Goal: Browse casually: Explore the website without a specific task or goal

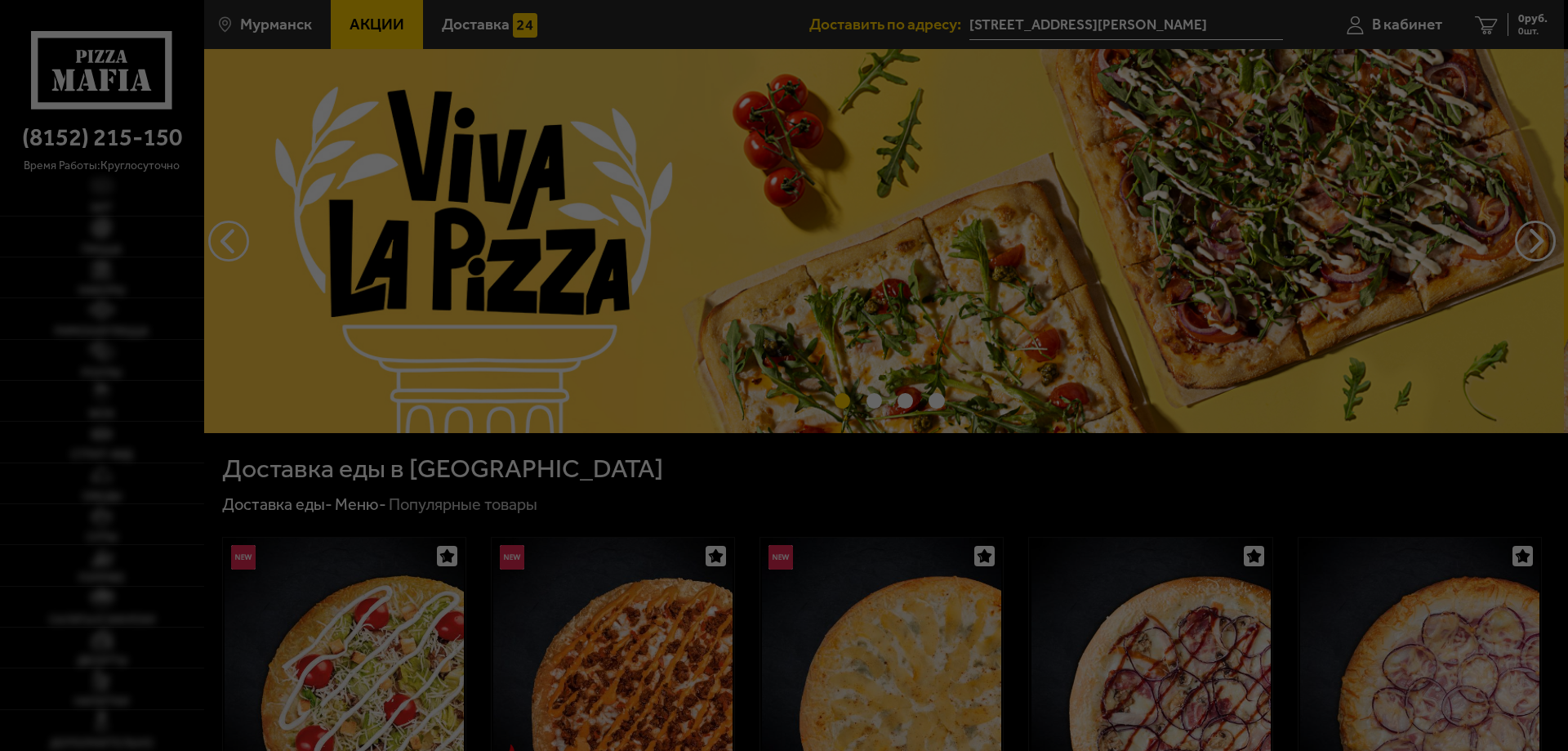
drag, startPoint x: 496, startPoint y: 251, endPoint x: 482, endPoint y: 255, distance: 14.6
click at [496, 252] on div at bounding box center [784, 376] width 1568 height 751
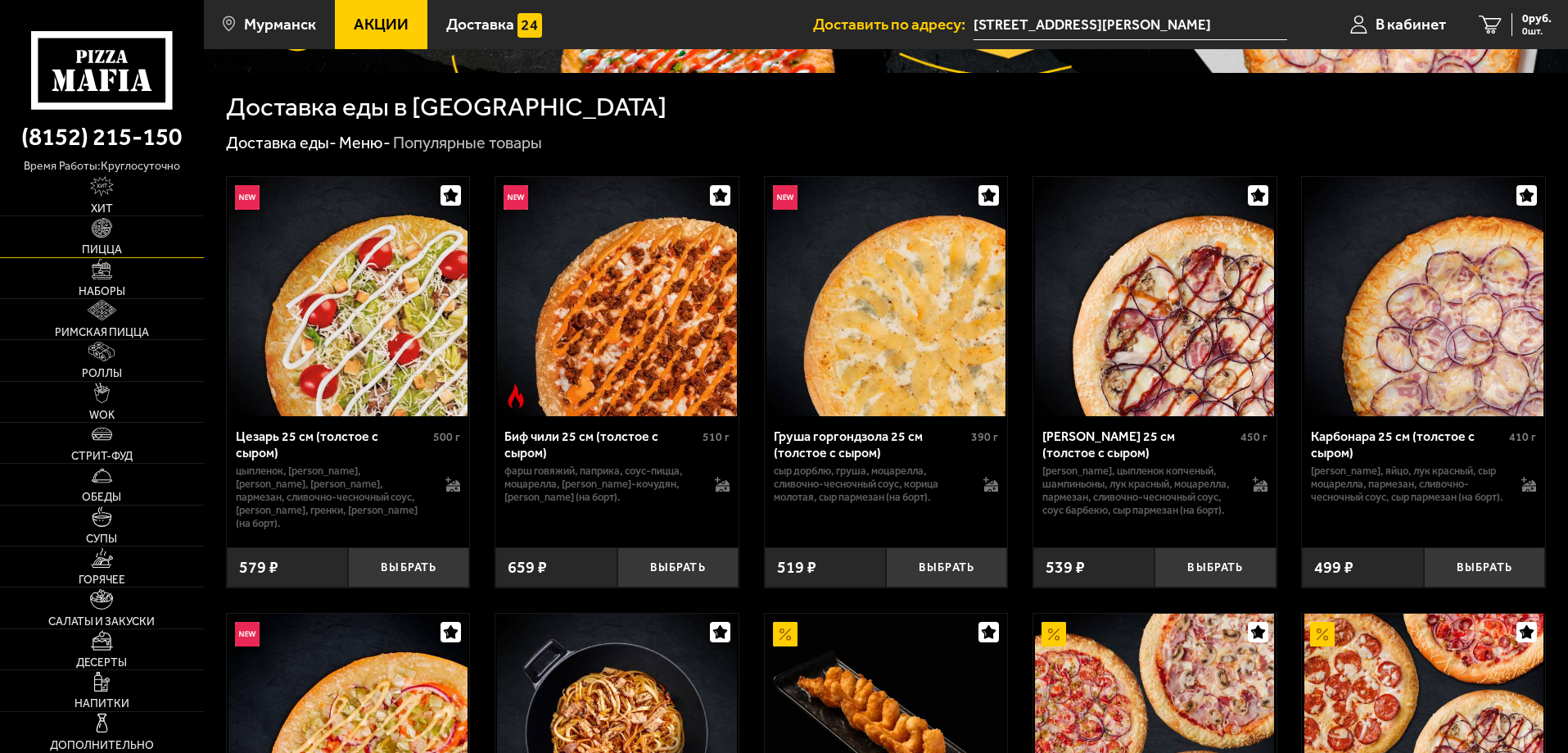
scroll to position [164, 0]
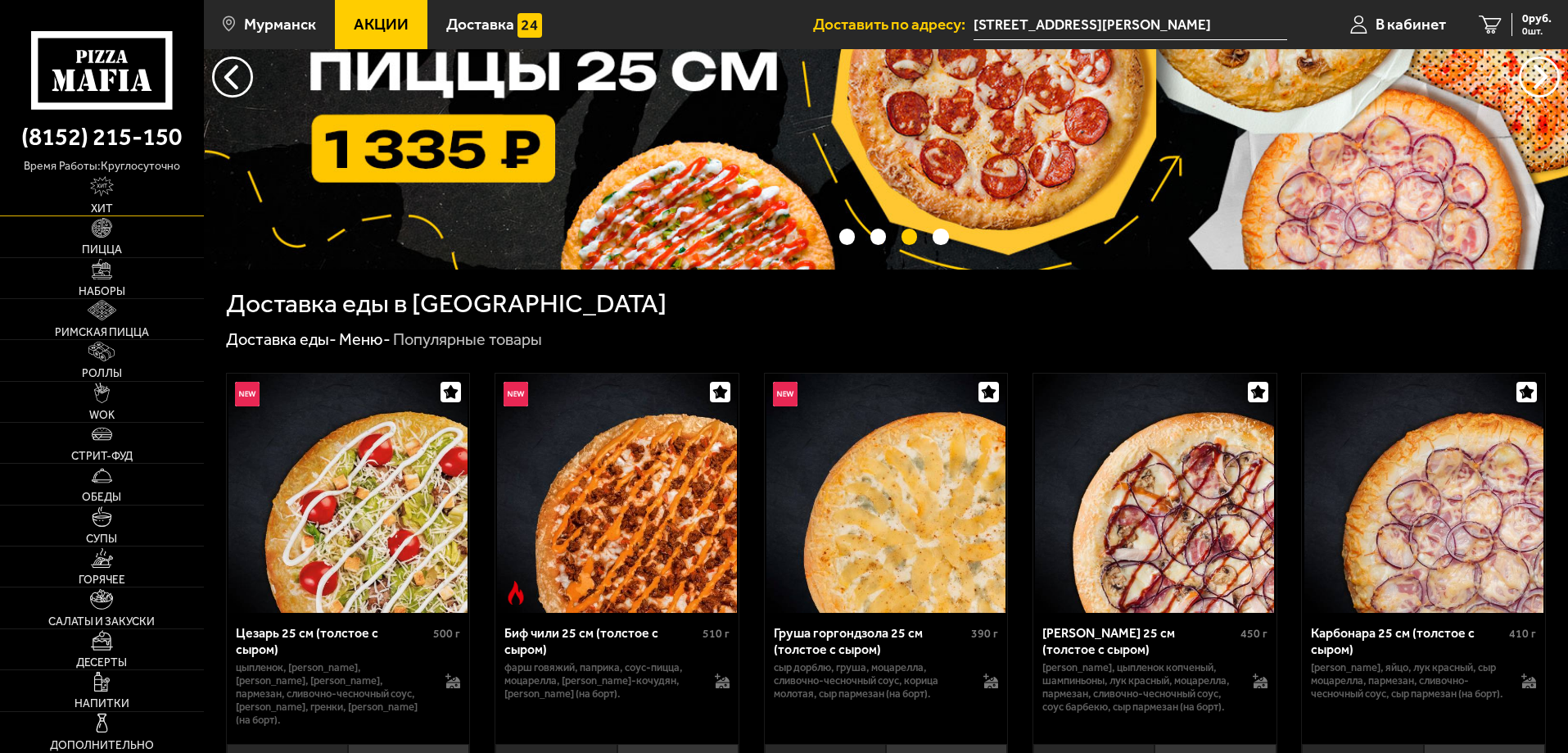
click at [94, 196] on img at bounding box center [102, 187] width 25 height 21
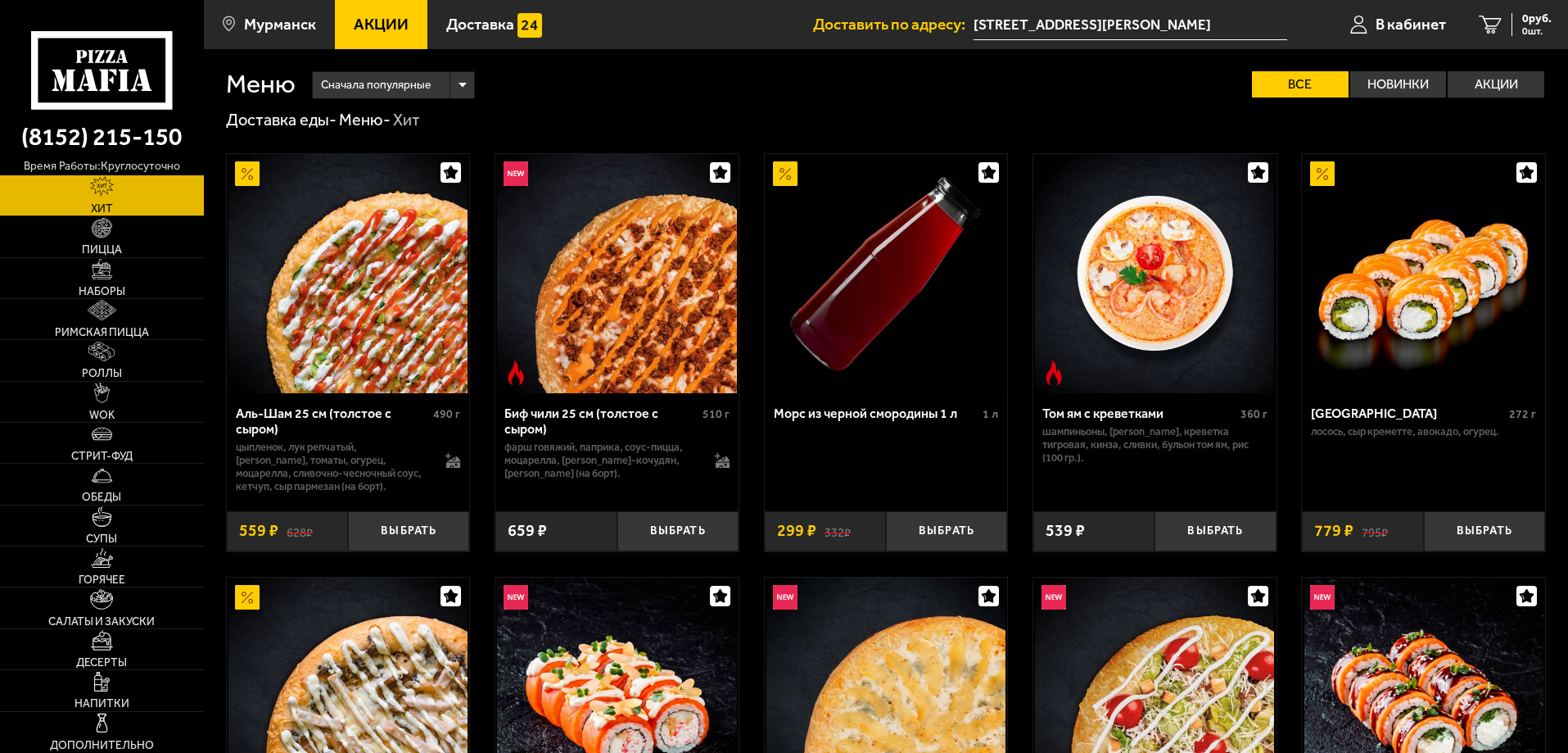
click at [119, 85] on icon at bounding box center [101, 70] width 141 height 78
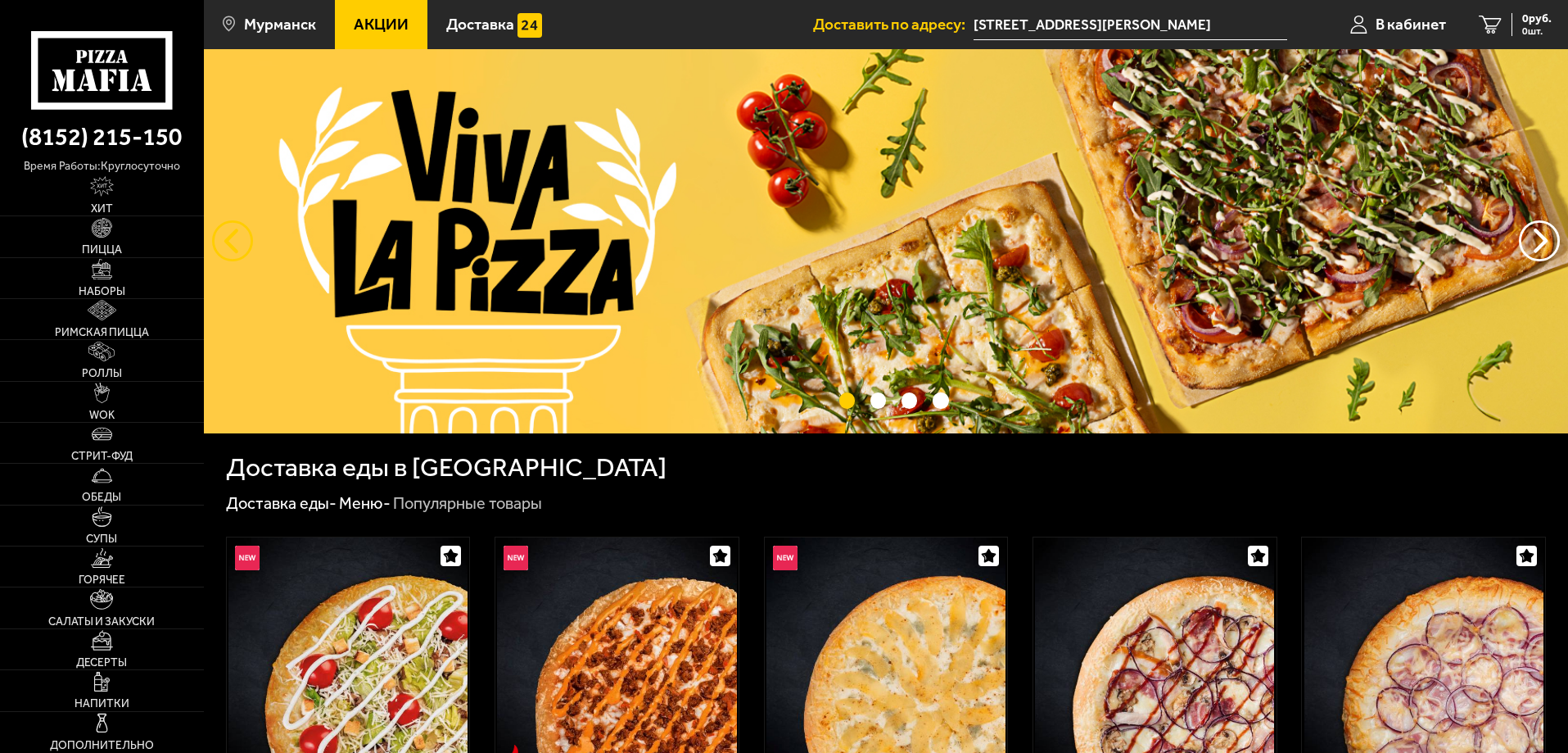
click at [239, 241] on button "следующий" at bounding box center [233, 241] width 41 height 41
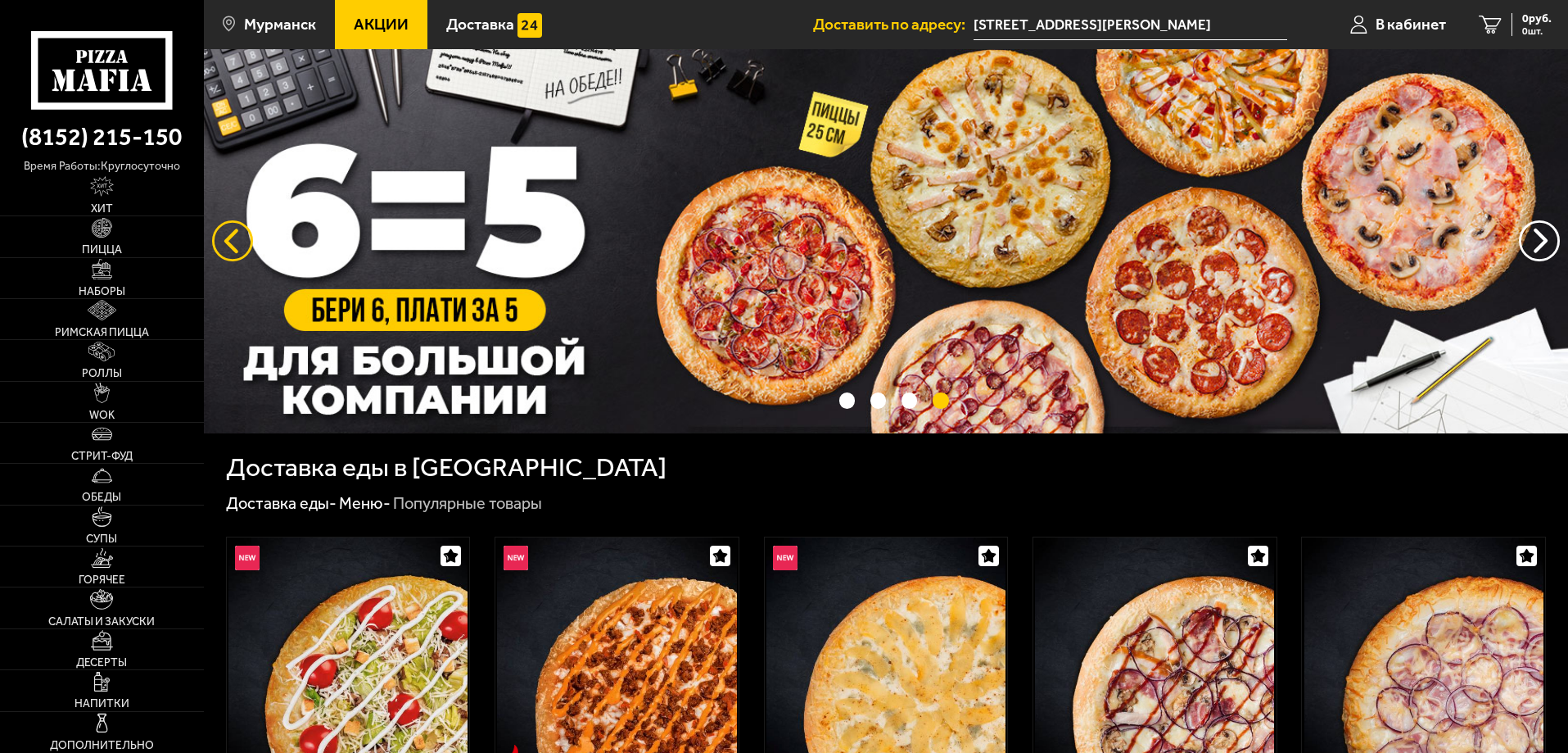
click at [225, 236] on button "следующий" at bounding box center [233, 241] width 41 height 41
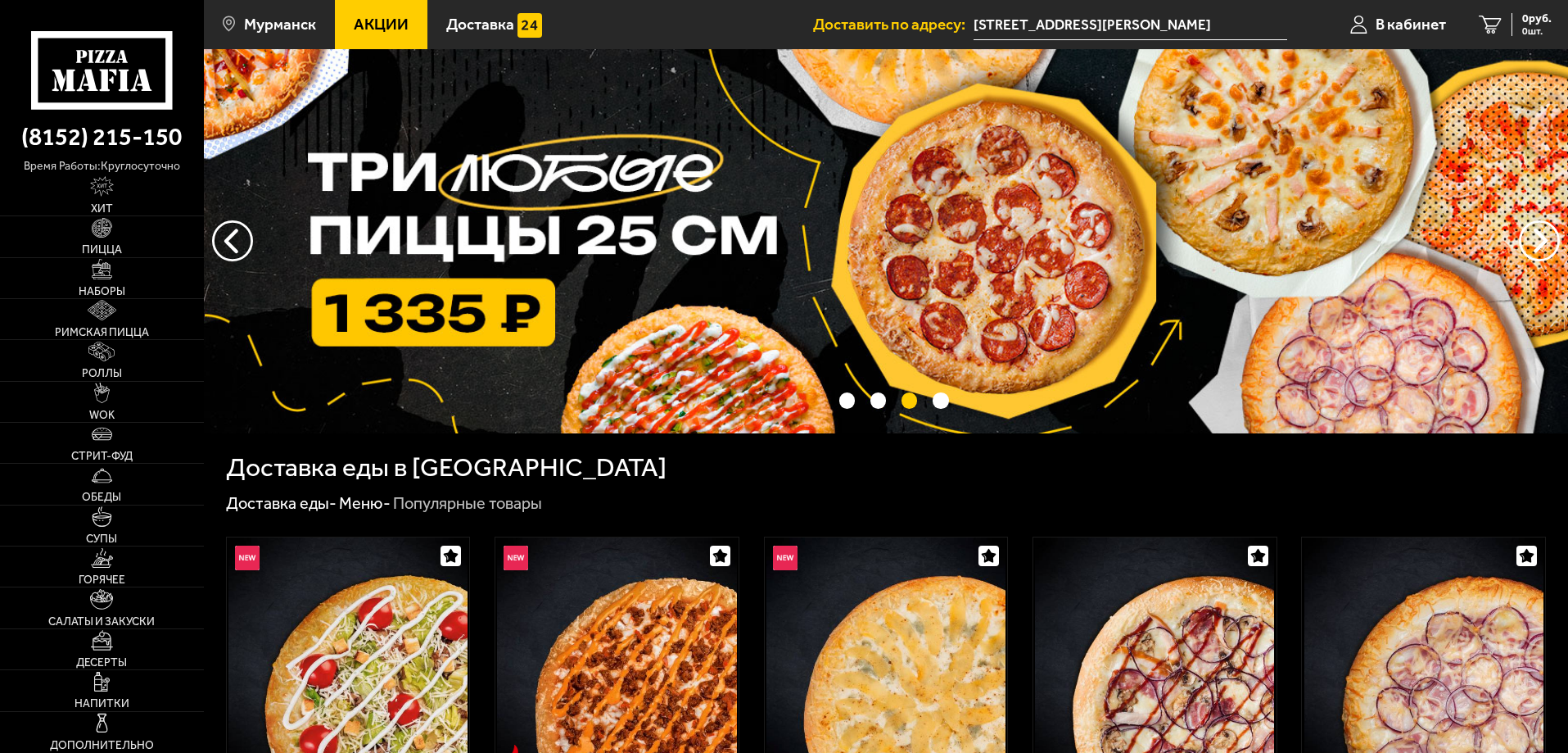
click at [569, 223] on img at bounding box center [886, 241] width 1364 height 384
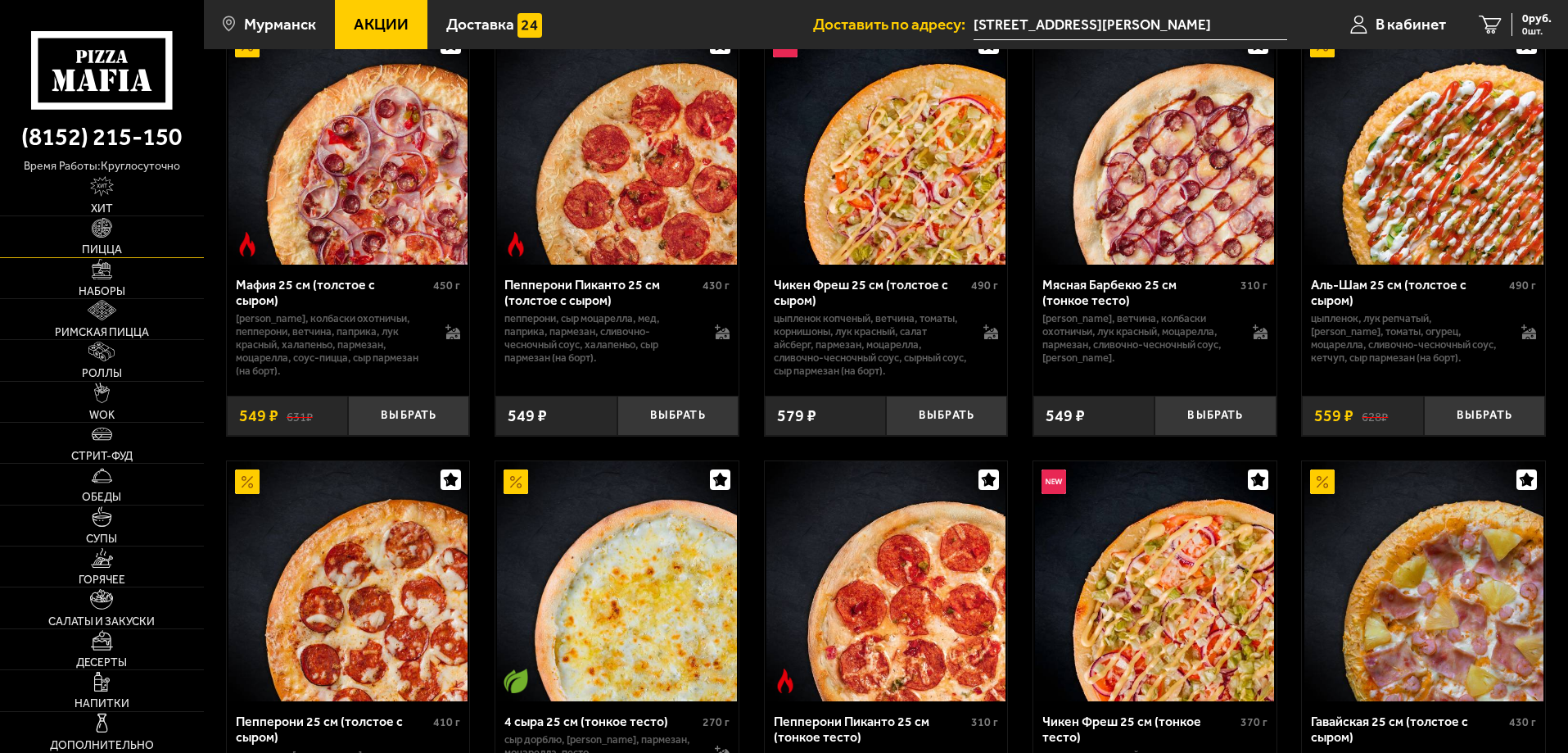
scroll to position [655, 0]
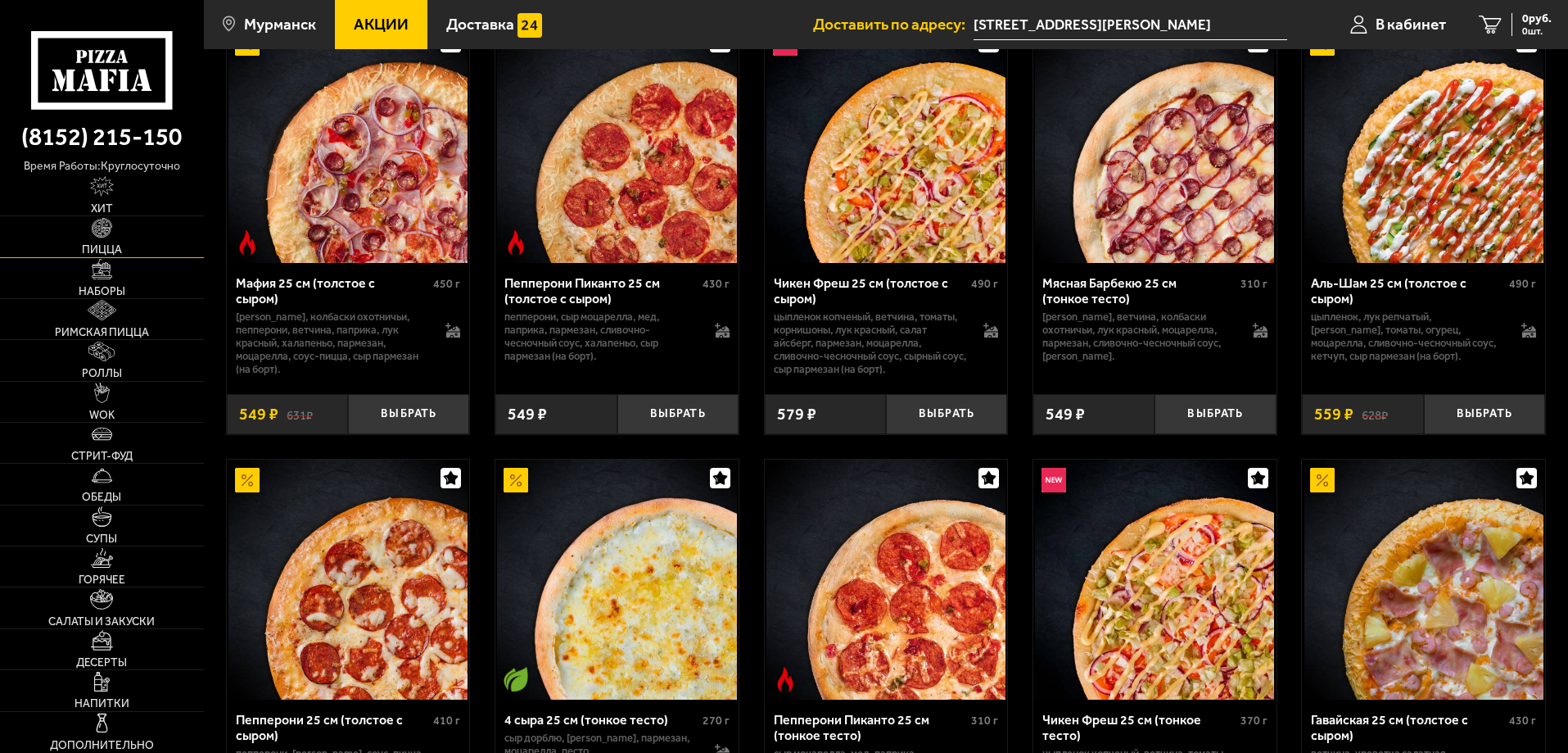
click at [100, 241] on link "Пицца" at bounding box center [101, 236] width 204 height 40
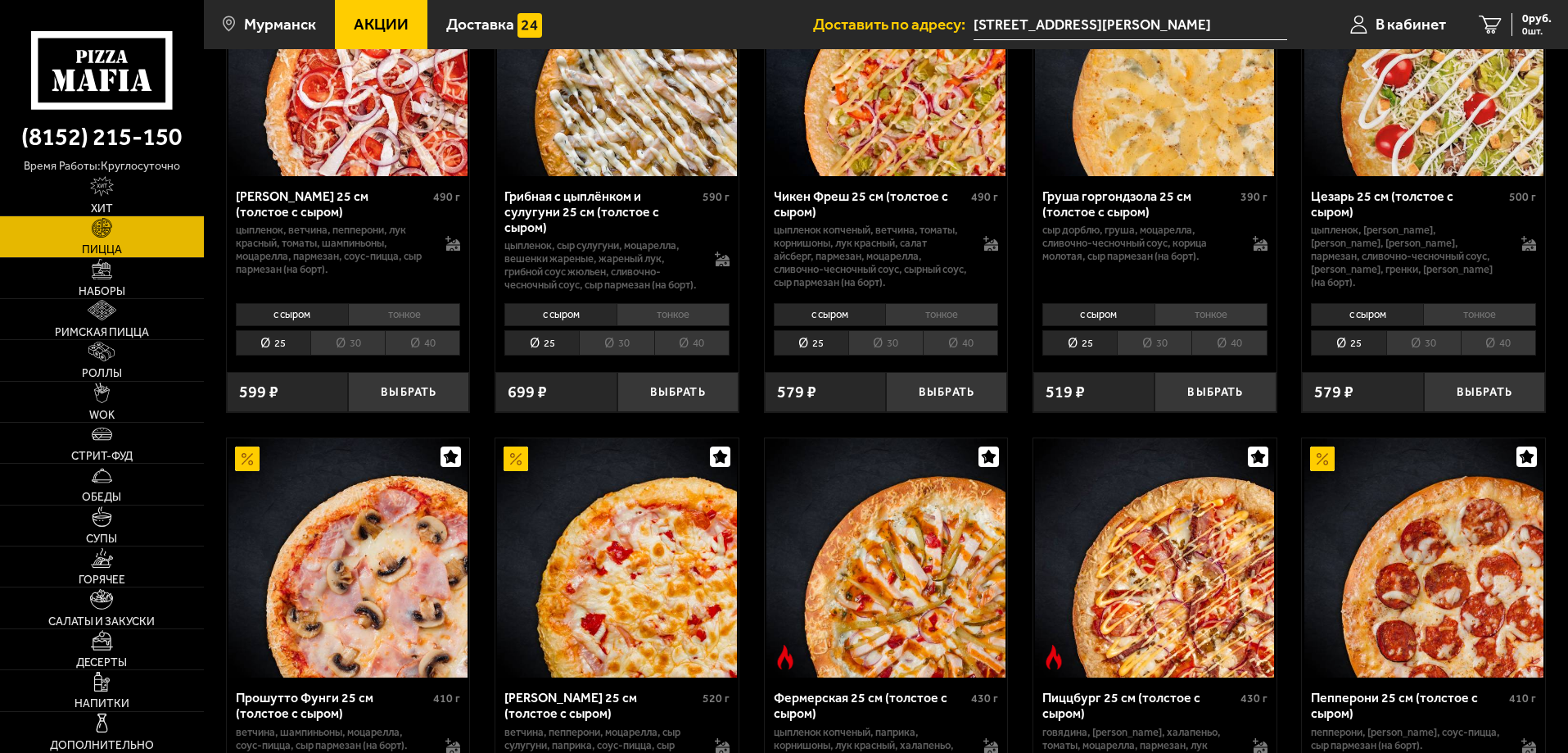
scroll to position [983, 0]
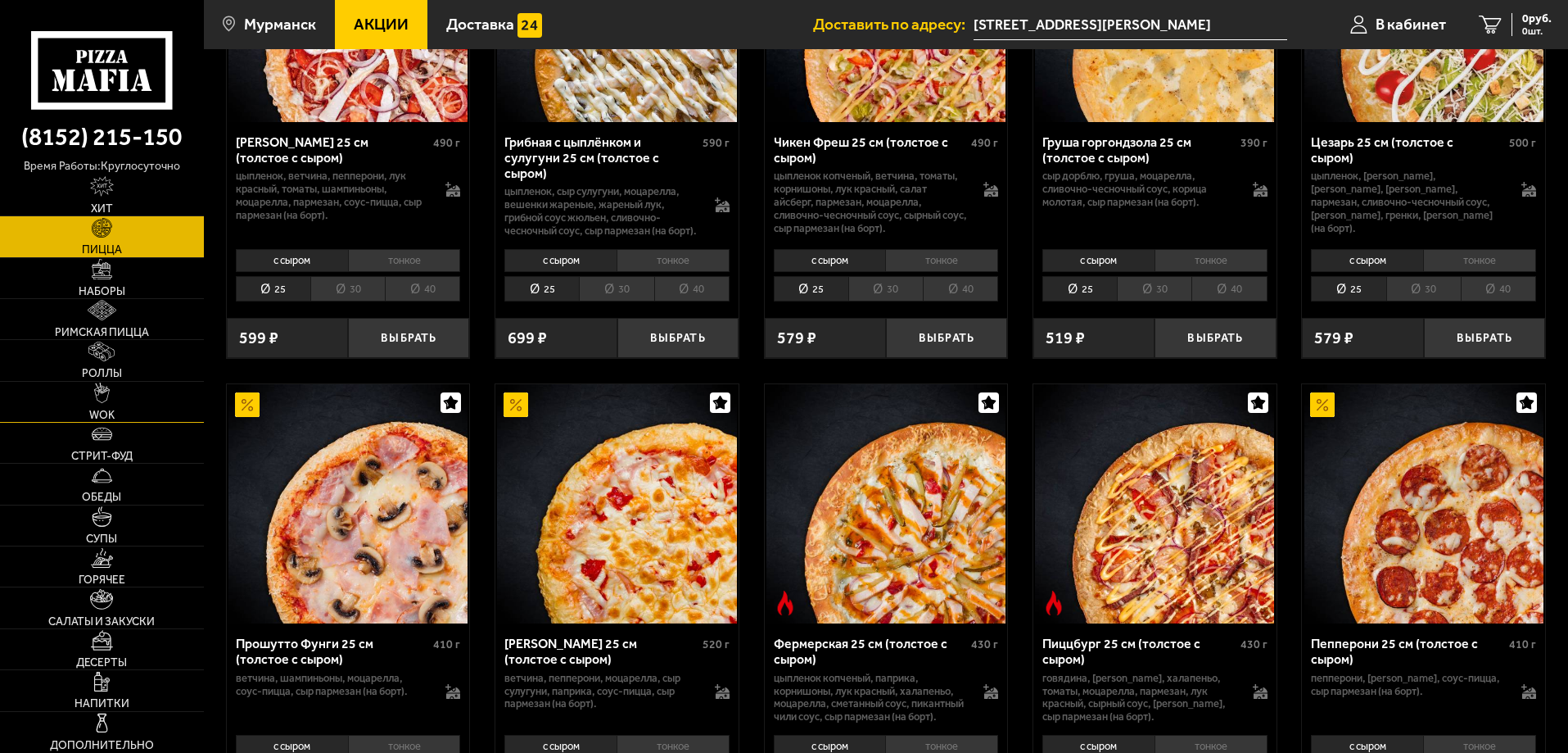
click at [105, 395] on img at bounding box center [102, 393] width 15 height 21
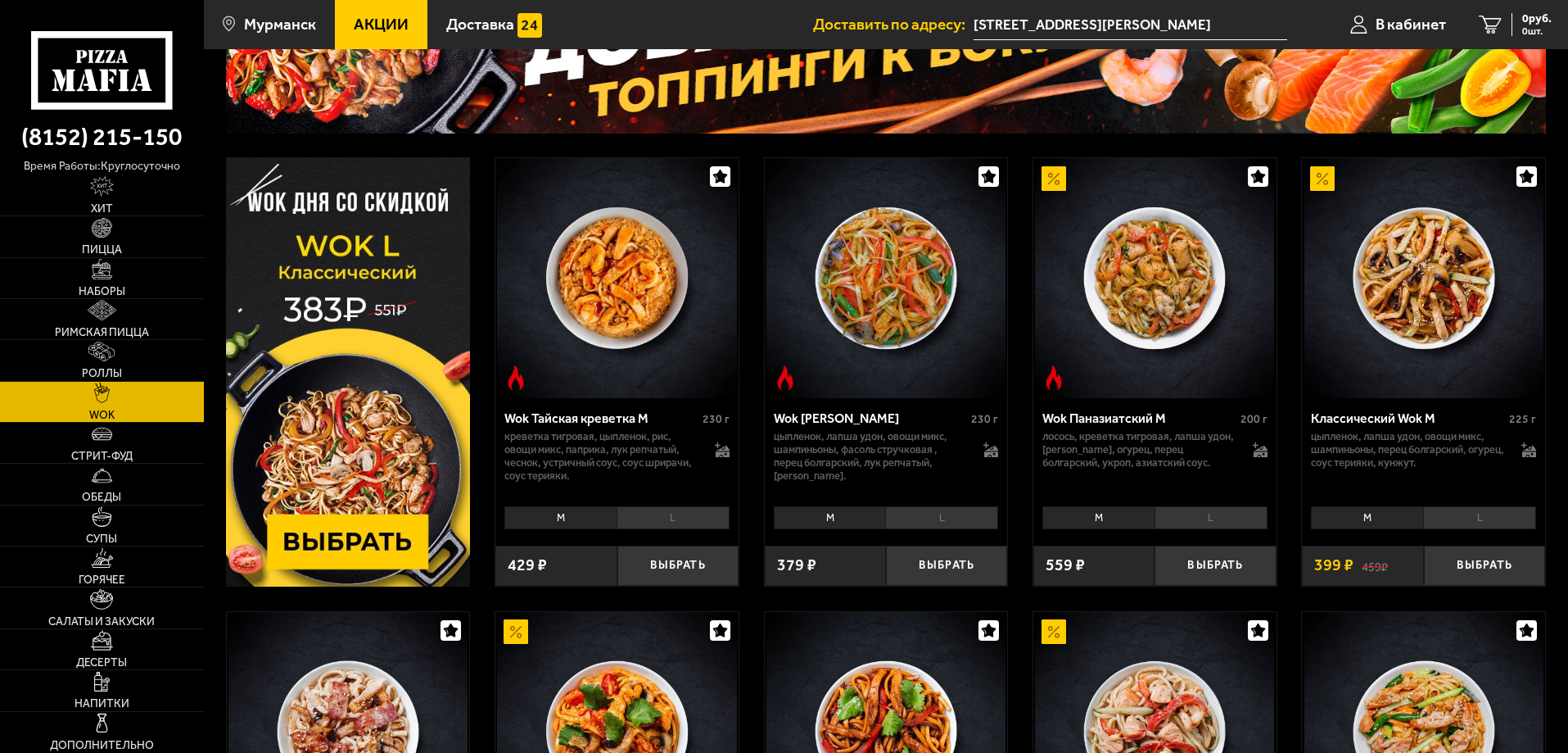
scroll to position [246, 0]
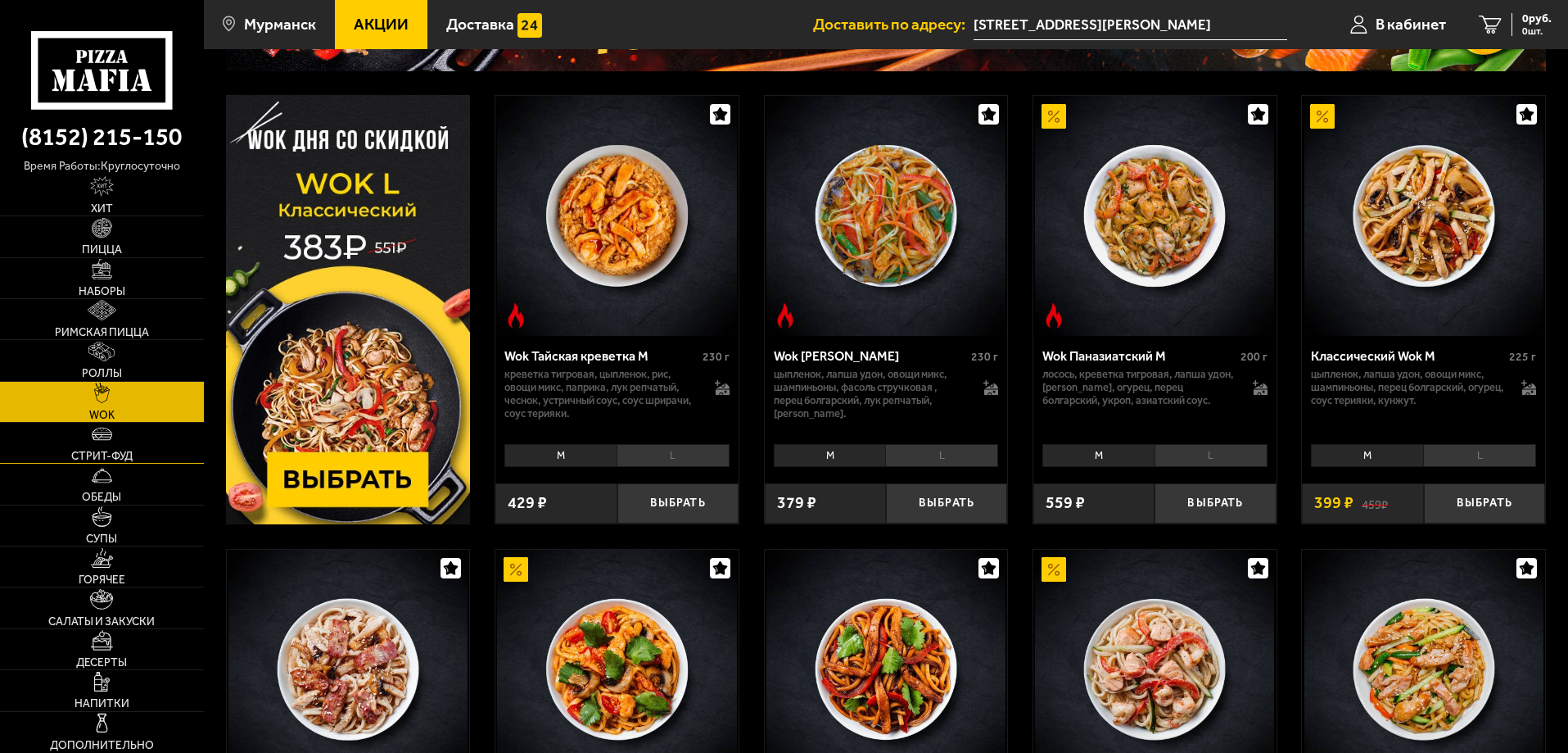
click at [99, 438] on img at bounding box center [102, 434] width 21 height 21
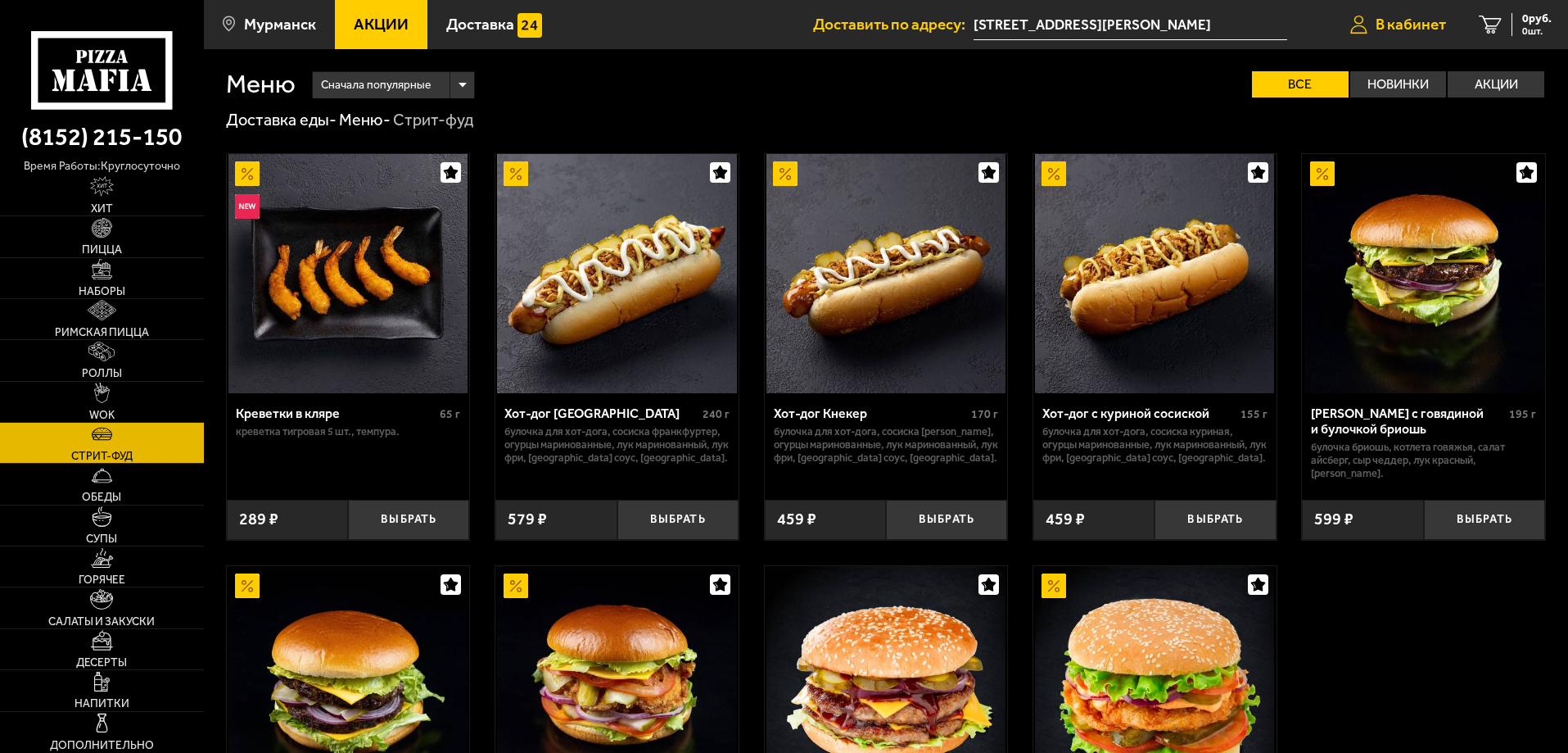
click at [1412, 21] on span "В кабинет" at bounding box center [1411, 24] width 70 height 15
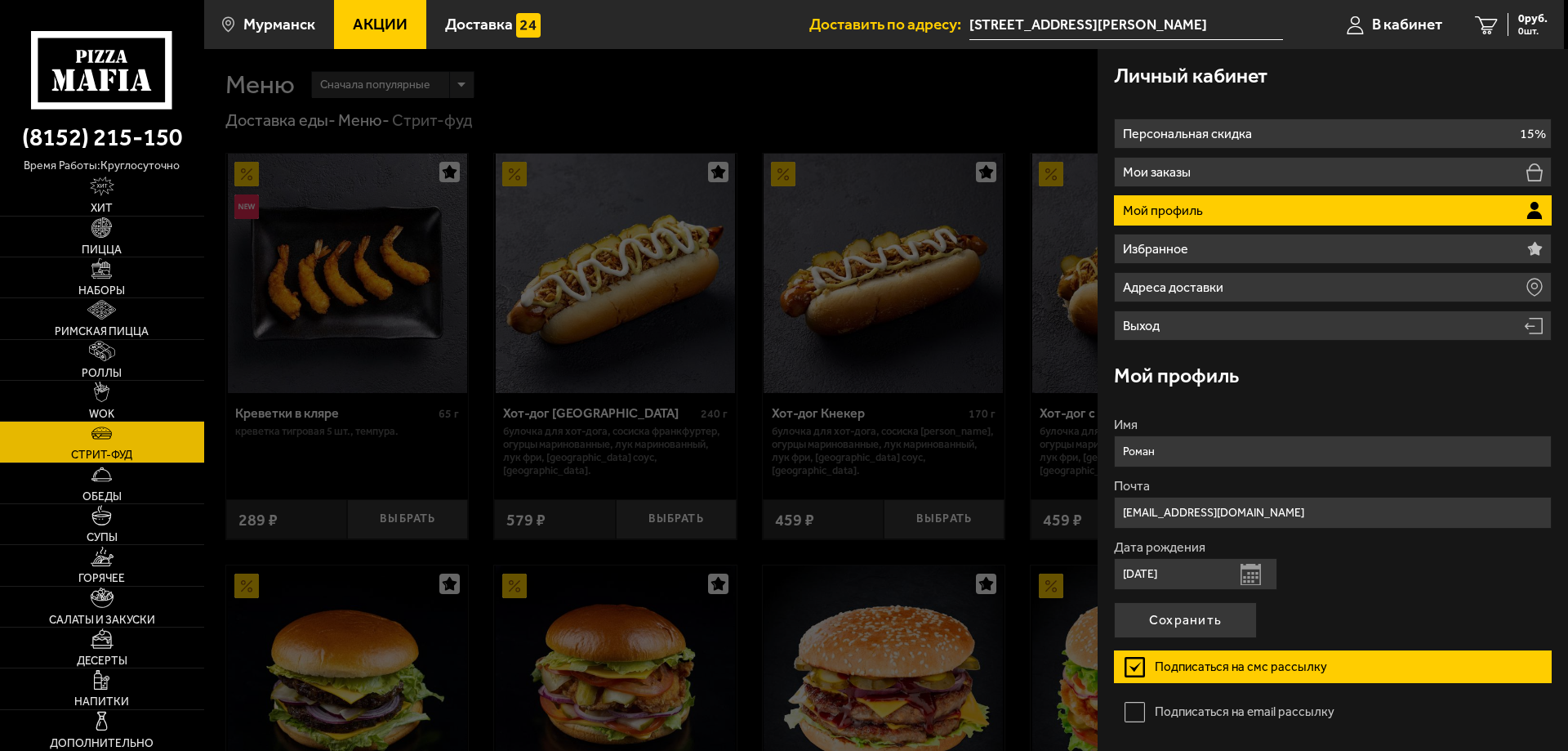
click at [911, 103] on div at bounding box center [988, 424] width 1568 height 751
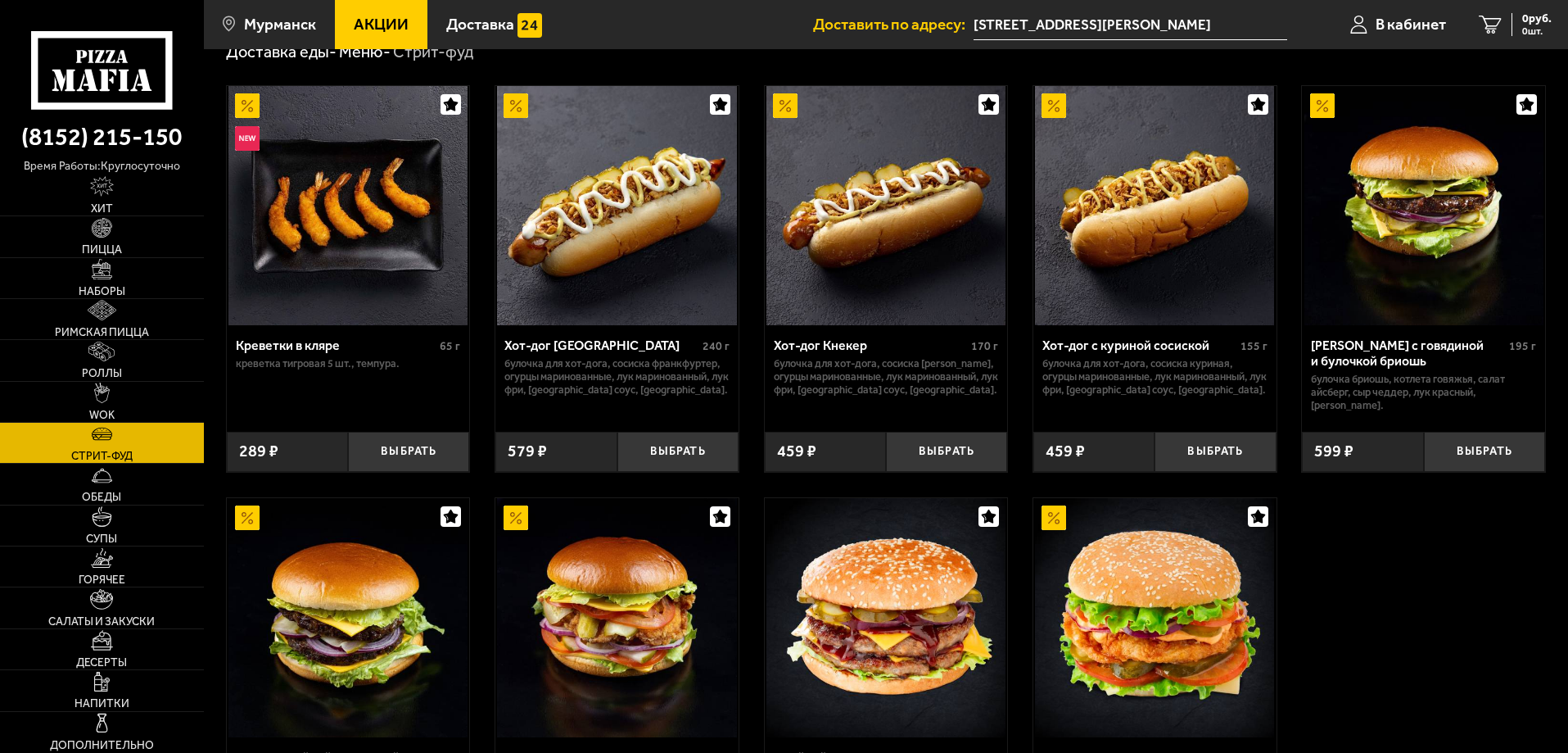
scroll to position [246, 0]
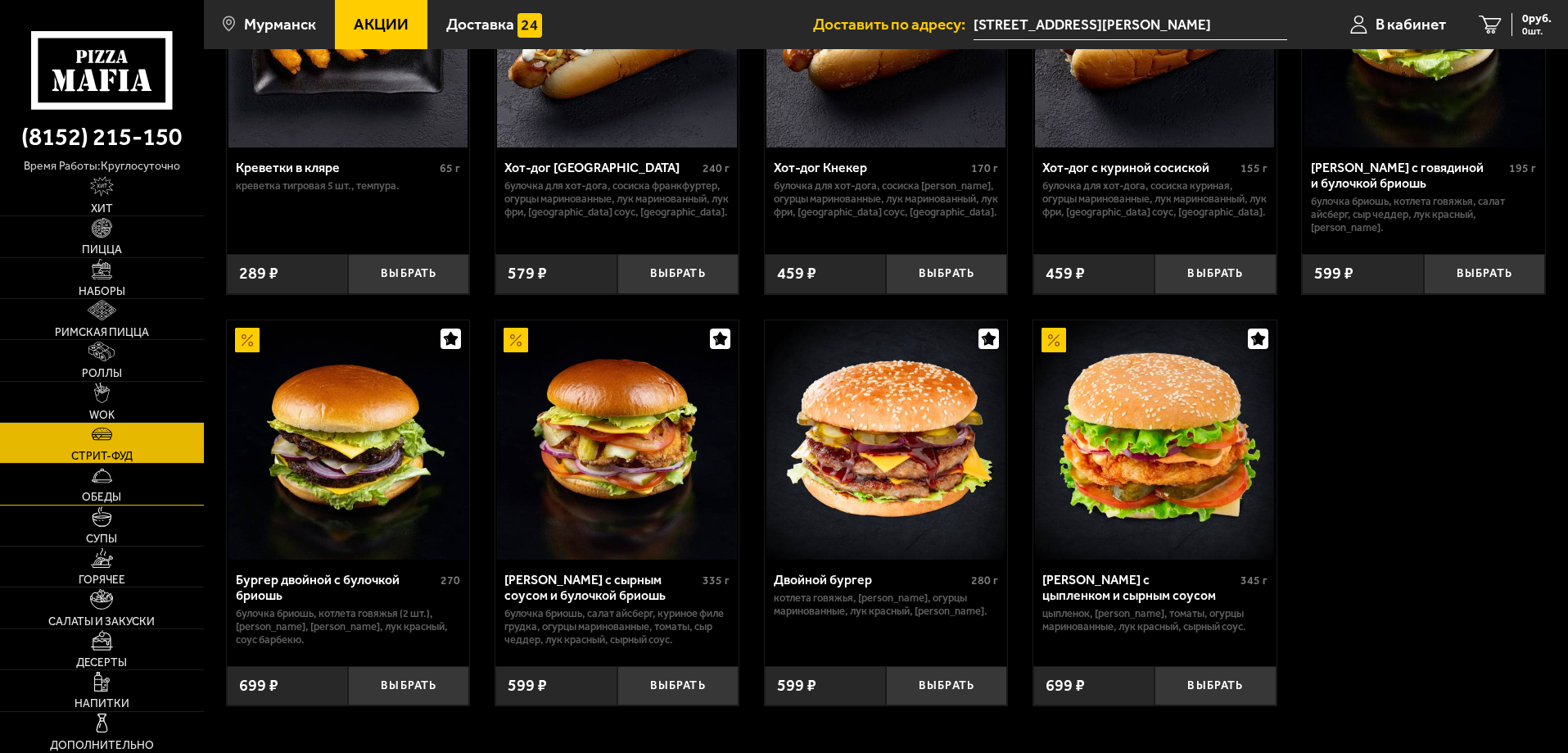
click at [123, 485] on link "Обеды" at bounding box center [101, 483] width 204 height 40
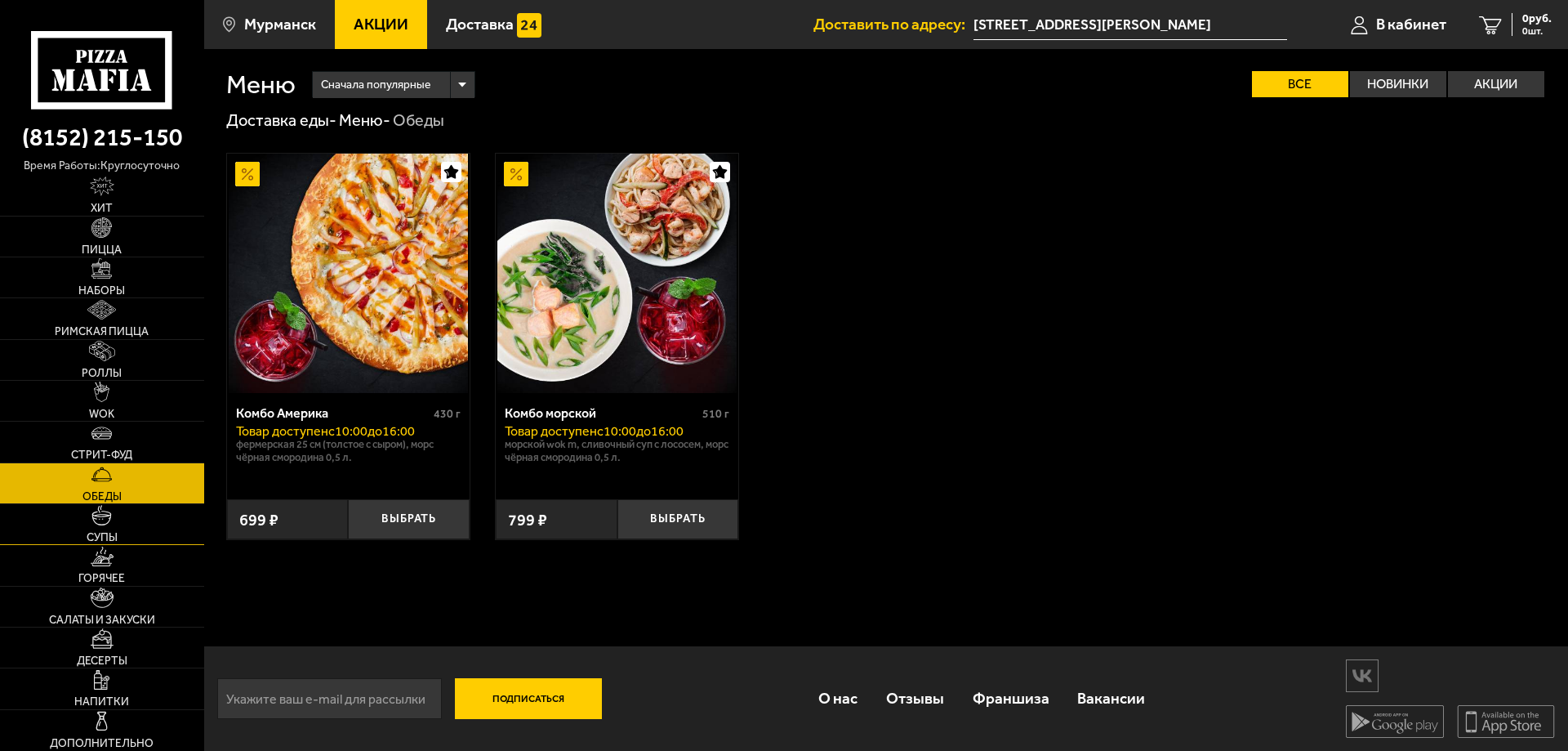
click at [132, 515] on link "Супы" at bounding box center [102, 524] width 204 height 40
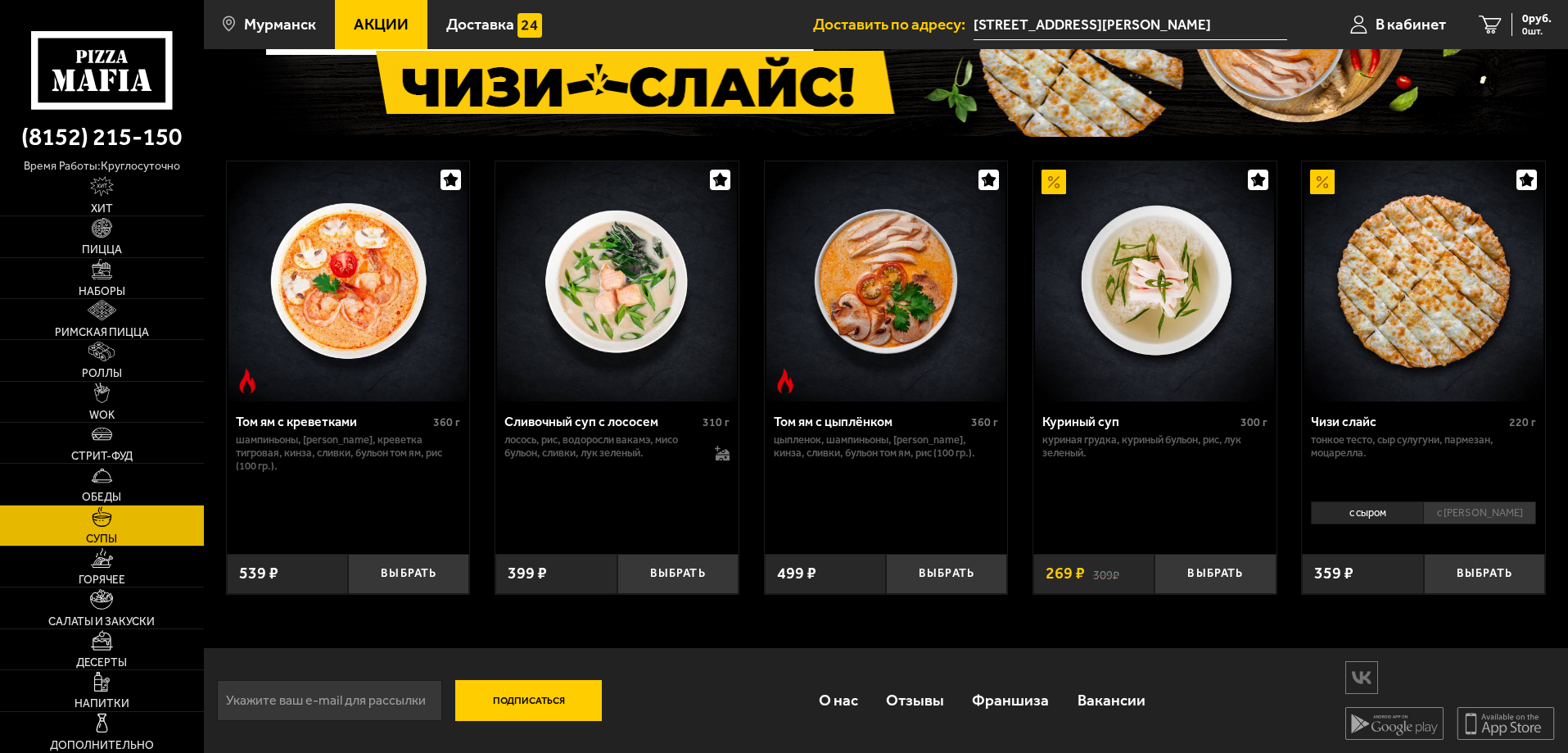
scroll to position [182, 0]
click at [114, 563] on link "Горячее" at bounding box center [101, 566] width 204 height 40
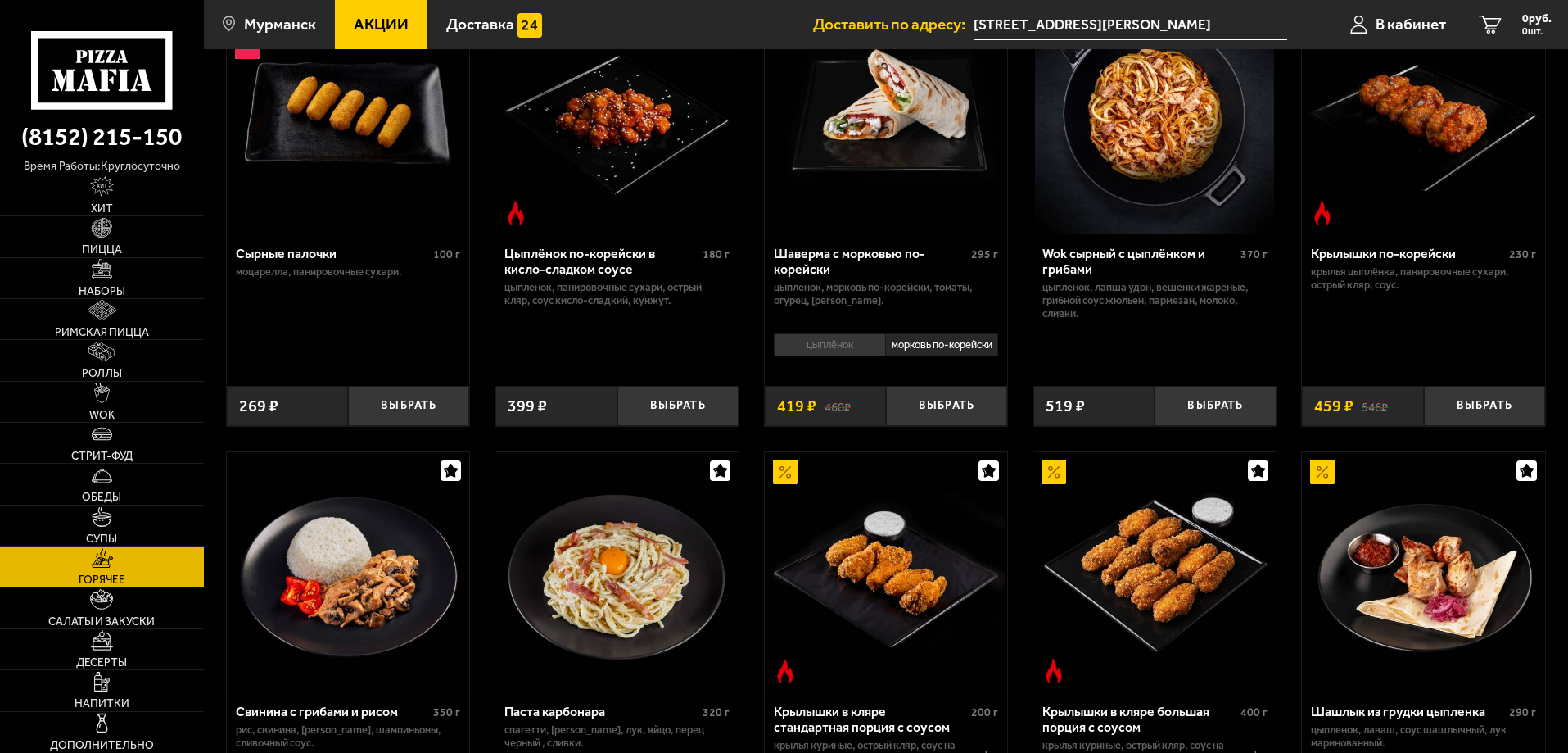
scroll to position [164, 0]
